Goal: Task Accomplishment & Management: Manage account settings

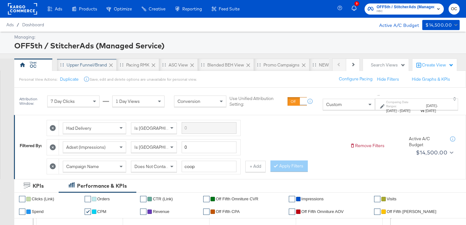
click at [94, 68] on div "Upper Funnel/Brand" at bounding box center [87, 65] width 40 height 6
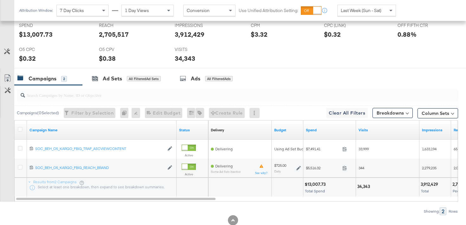
scroll to position [302, 0]
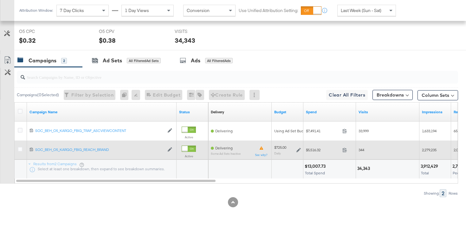
click at [297, 151] on icon at bounding box center [298, 150] width 4 height 4
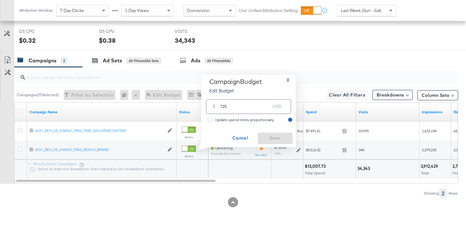
click at [221, 107] on input "725" at bounding box center [245, 104] width 50 height 14
type input "675"
click at [268, 137] on span "Save" at bounding box center [275, 138] width 30 height 8
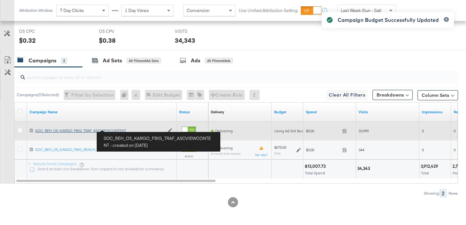
click at [120, 130] on div "SOC_BEH_O5_KARGO_FBIG_TRAF_ASCVIEWCONTENT SOC_BEH_O5_KARGO_FBIG_TRAF_ASCVIEWCON…" at bounding box center [99, 130] width 129 height 5
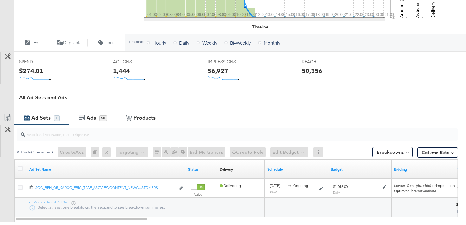
scroll to position [219, 0]
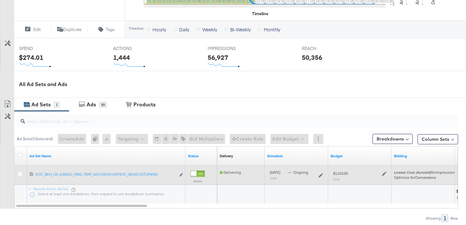
click at [381, 174] on div at bounding box center [383, 173] width 6 height 5
click at [385, 174] on icon at bounding box center [384, 174] width 4 height 4
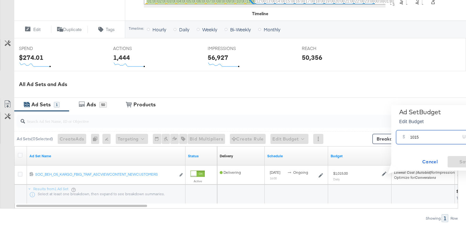
drag, startPoint x: 416, startPoint y: 138, endPoint x: 405, endPoint y: 137, distance: 11.5
click at [405, 137] on div "$ 1015 USD" at bounding box center [438, 137] width 85 height 14
type input "945"
click at [457, 164] on span "Save" at bounding box center [465, 162] width 30 height 8
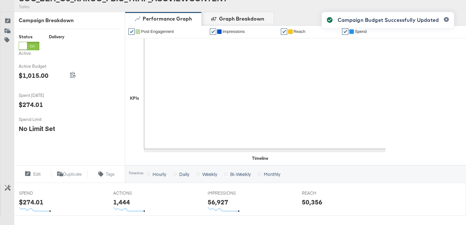
scroll to position [0, 0]
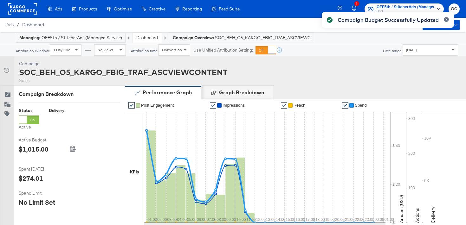
click at [147, 37] on link "Dashboard" at bounding box center [147, 38] width 22 height 6
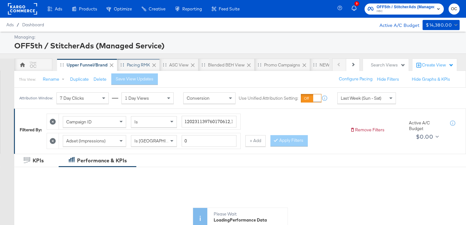
click at [145, 67] on div "Pacing RMK" at bounding box center [138, 65] width 23 height 6
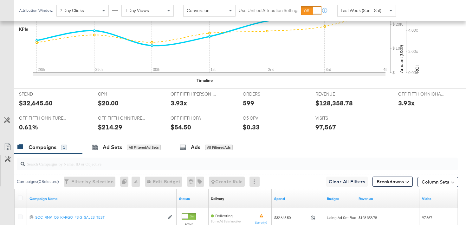
scroll to position [283, 0]
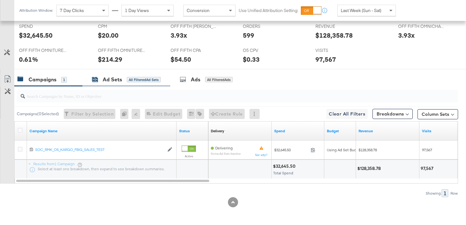
click at [119, 82] on div "Ad Sets" at bounding box center [112, 79] width 19 height 7
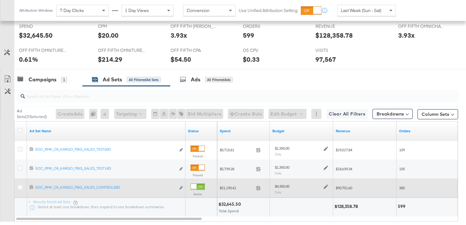
click at [326, 187] on icon at bounding box center [326, 187] width 4 height 4
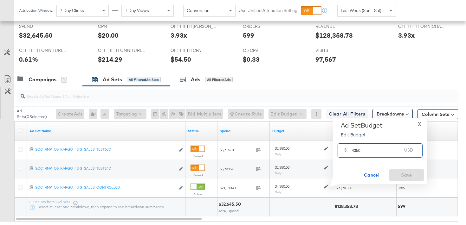
click at [356, 150] on input "4350" at bounding box center [377, 148] width 50 height 14
type input "4050"
click at [397, 177] on span "Save" at bounding box center [407, 175] width 30 height 8
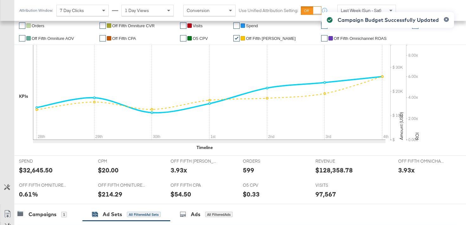
scroll to position [0, 0]
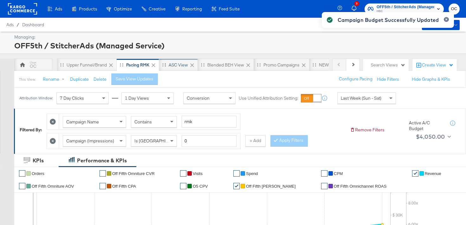
click at [169, 68] on div "ASC View" at bounding box center [178, 65] width 39 height 13
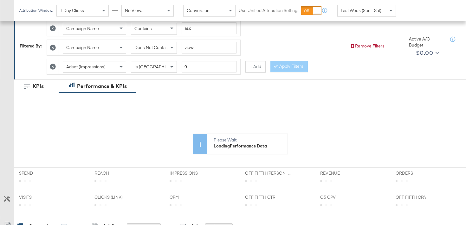
scroll to position [278, 0]
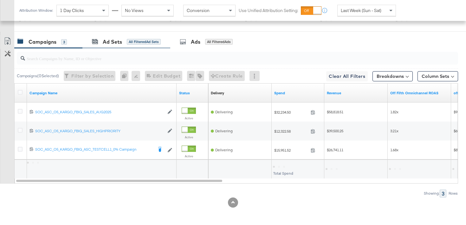
click at [121, 46] on div "Ad Sets All Filtered Ad Sets" at bounding box center [126, 42] width 88 height 14
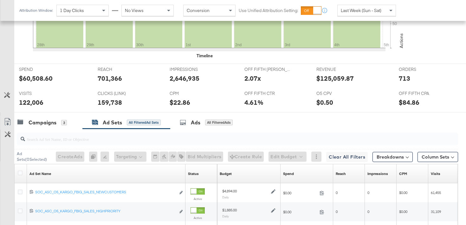
scroll to position [340, 0]
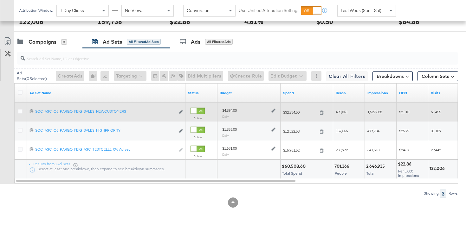
click at [274, 111] on icon at bounding box center [273, 111] width 4 height 4
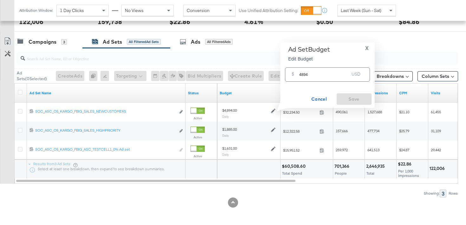
click at [304, 75] on input "4894" at bounding box center [324, 72] width 50 height 14
type input "4556"
click at [340, 98] on span "Save" at bounding box center [354, 99] width 30 height 8
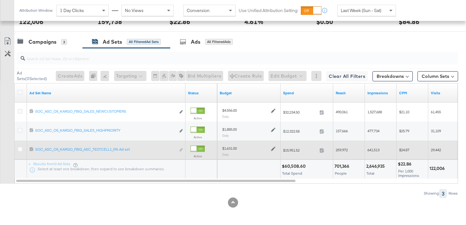
click at [271, 151] on div "$1,631.00 Daily" at bounding box center [248, 151] width 53 height 10
click at [271, 148] on icon at bounding box center [273, 149] width 4 height 4
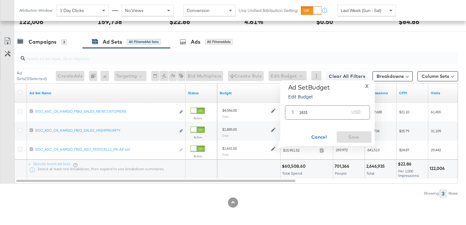
click at [303, 112] on input "1631" at bounding box center [324, 110] width 50 height 14
type input "1519"
click at [343, 135] on span "Save" at bounding box center [354, 137] width 30 height 8
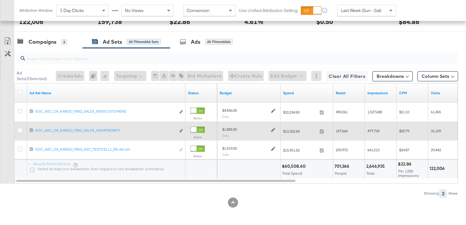
click at [274, 130] on icon at bounding box center [273, 130] width 4 height 4
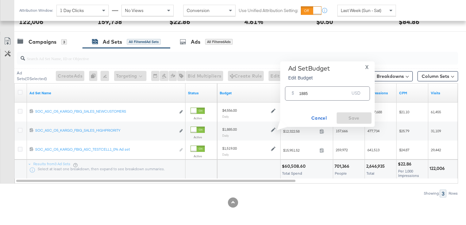
click at [303, 93] on input "1885" at bounding box center [324, 91] width 50 height 14
type input "1755"
click at [353, 120] on span "Save" at bounding box center [354, 118] width 30 height 8
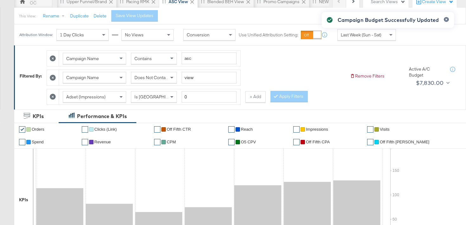
scroll to position [0, 0]
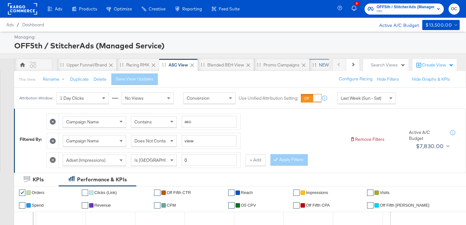
click at [318, 66] on div "NEW O5 Weekly Report" at bounding box center [342, 65] width 66 height 13
